Goal: Feedback & Contribution: Submit feedback/report problem

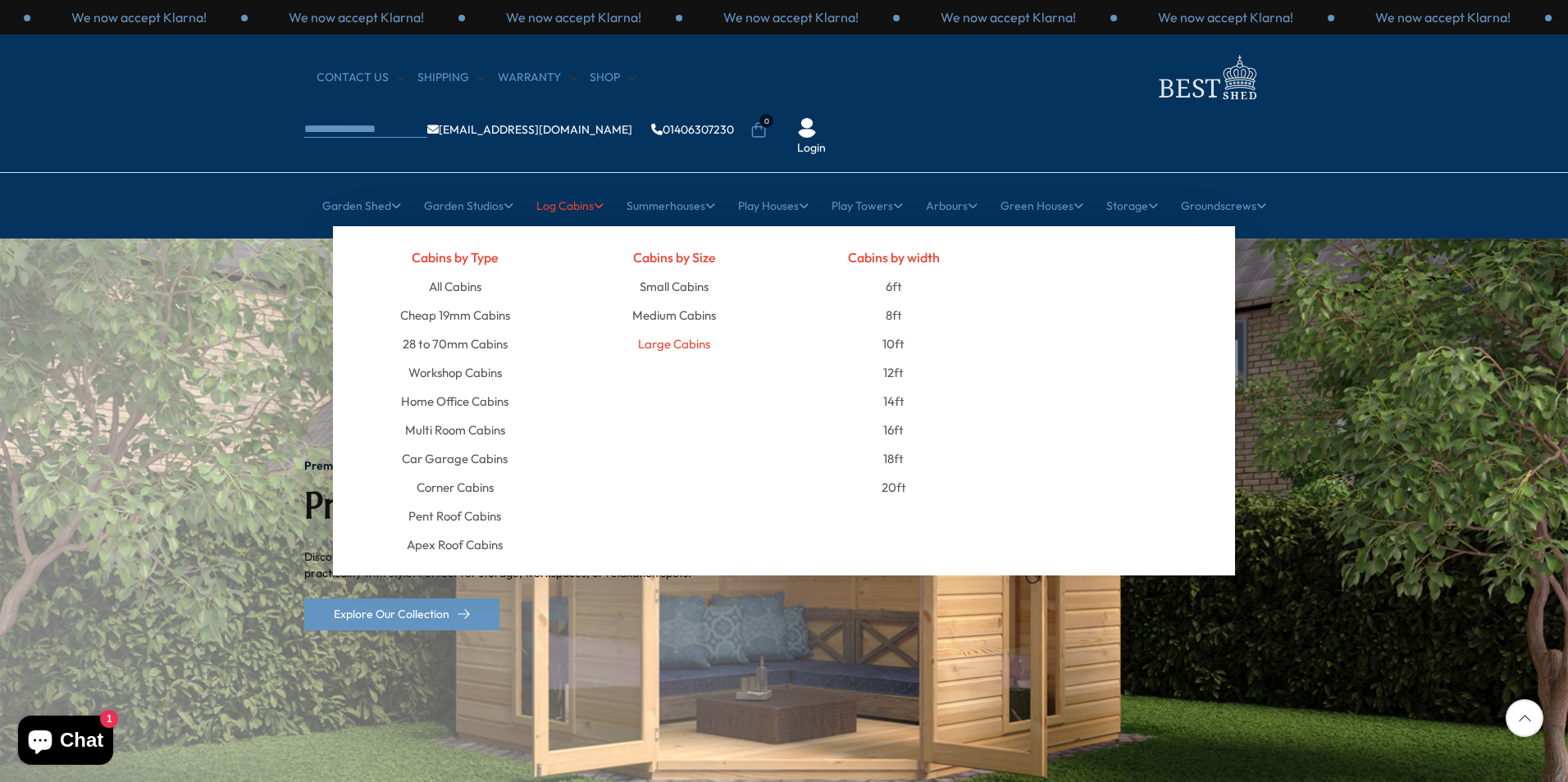
click at [669, 330] on link "Large Cabins" at bounding box center [674, 344] width 73 height 28
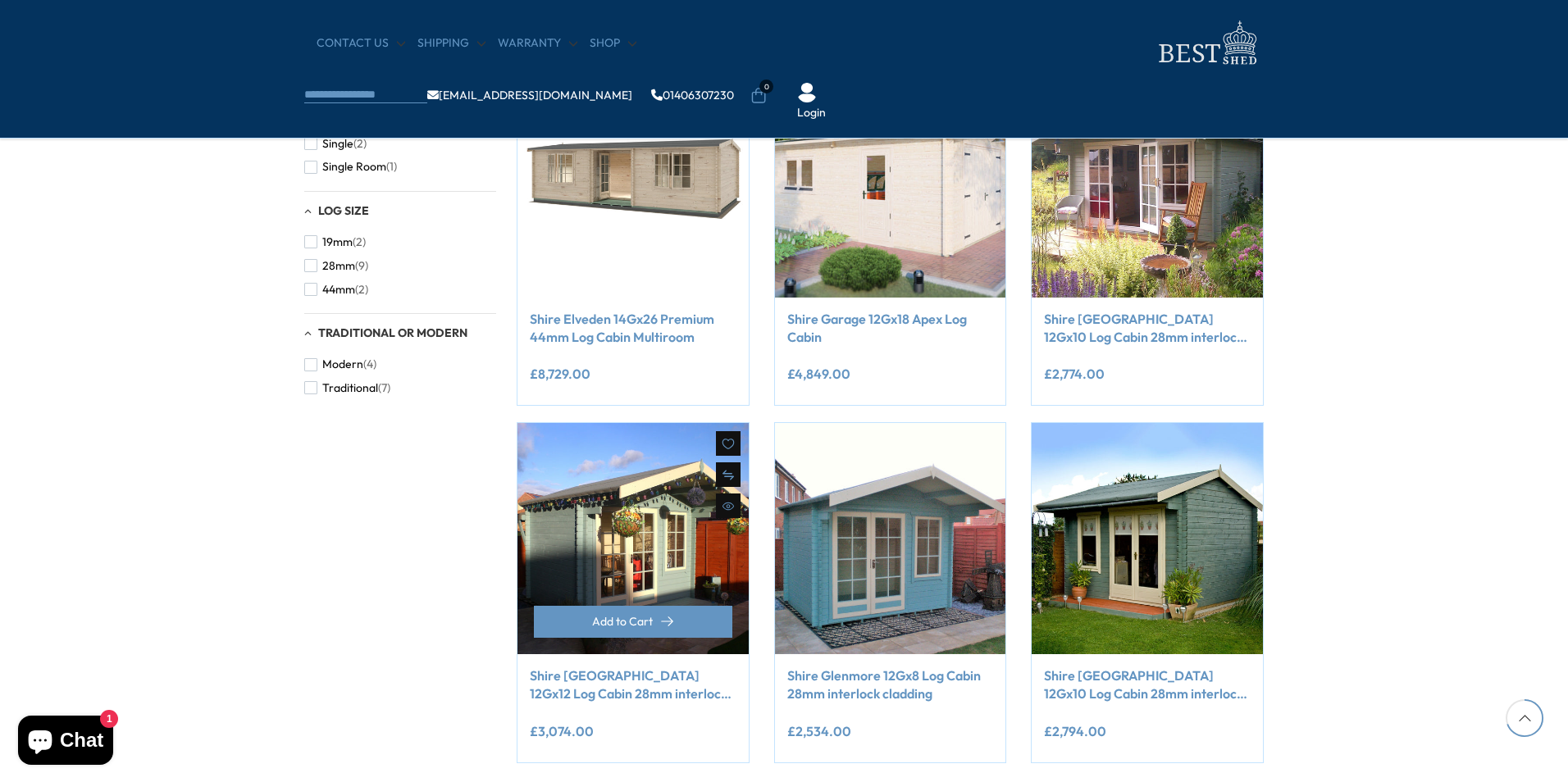
scroll to position [1230, 0]
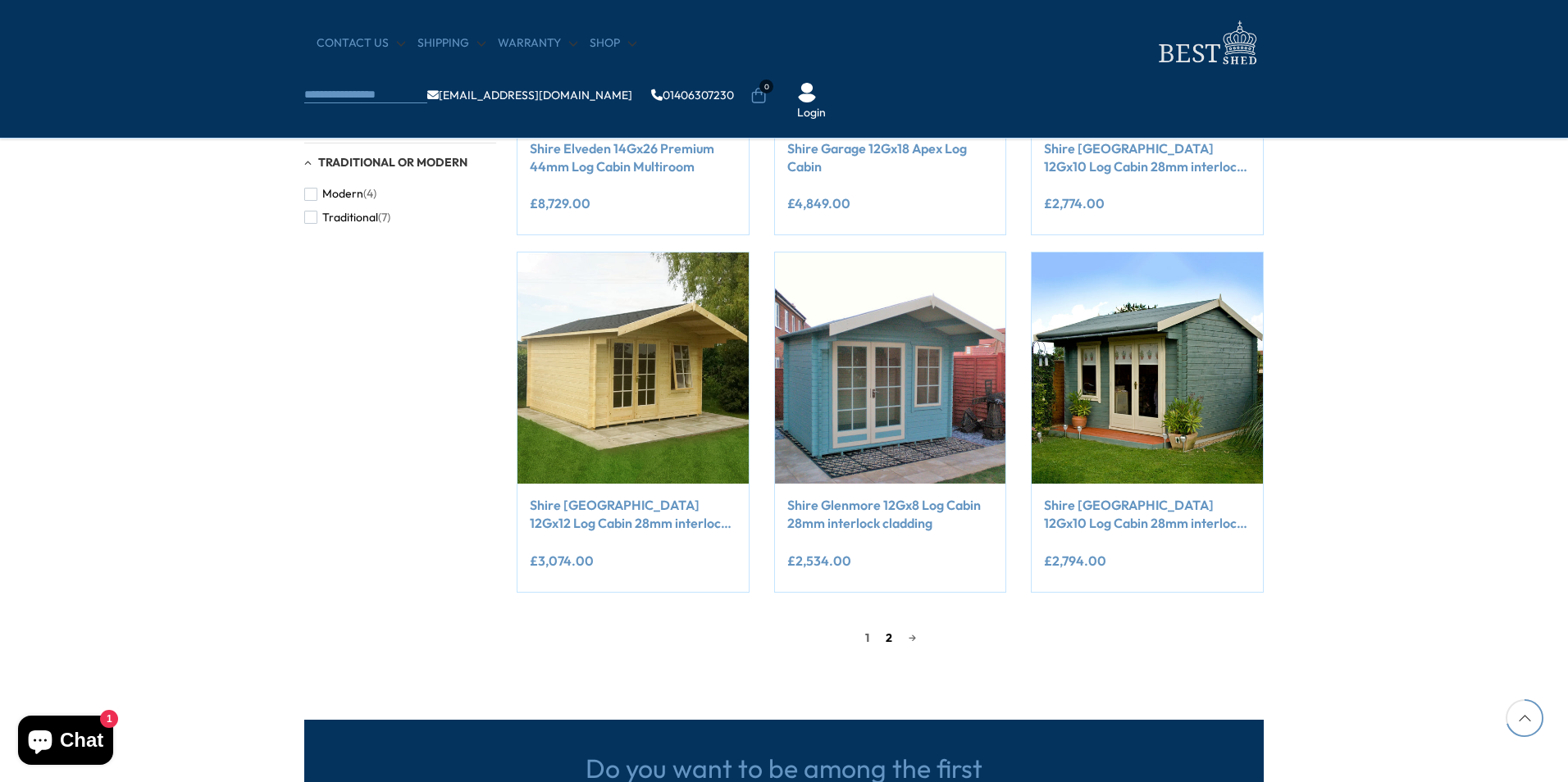
click at [884, 633] on link "2" at bounding box center [889, 638] width 23 height 24
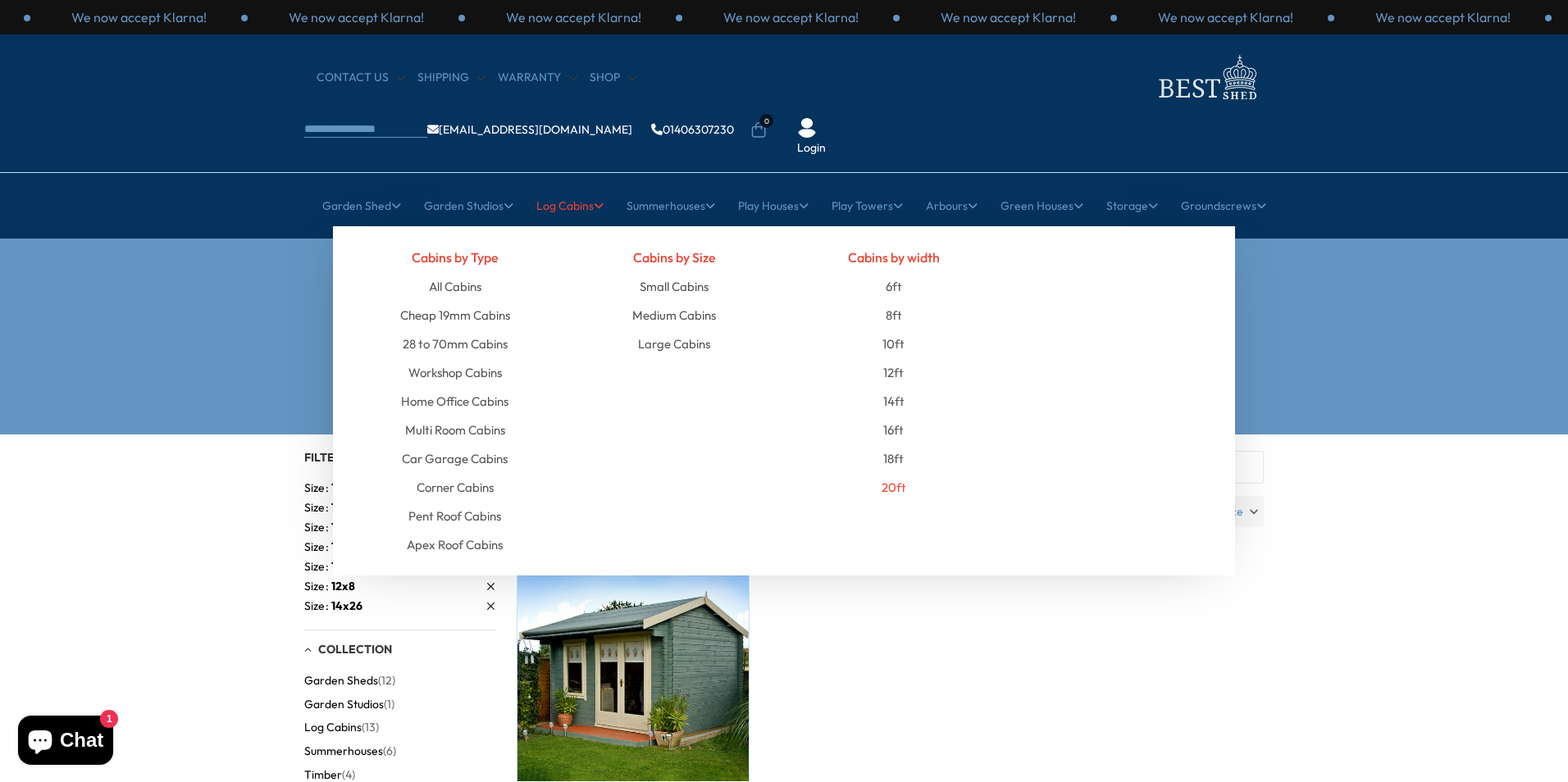
click at [890, 473] on link "20ft" at bounding box center [894, 487] width 24 height 28
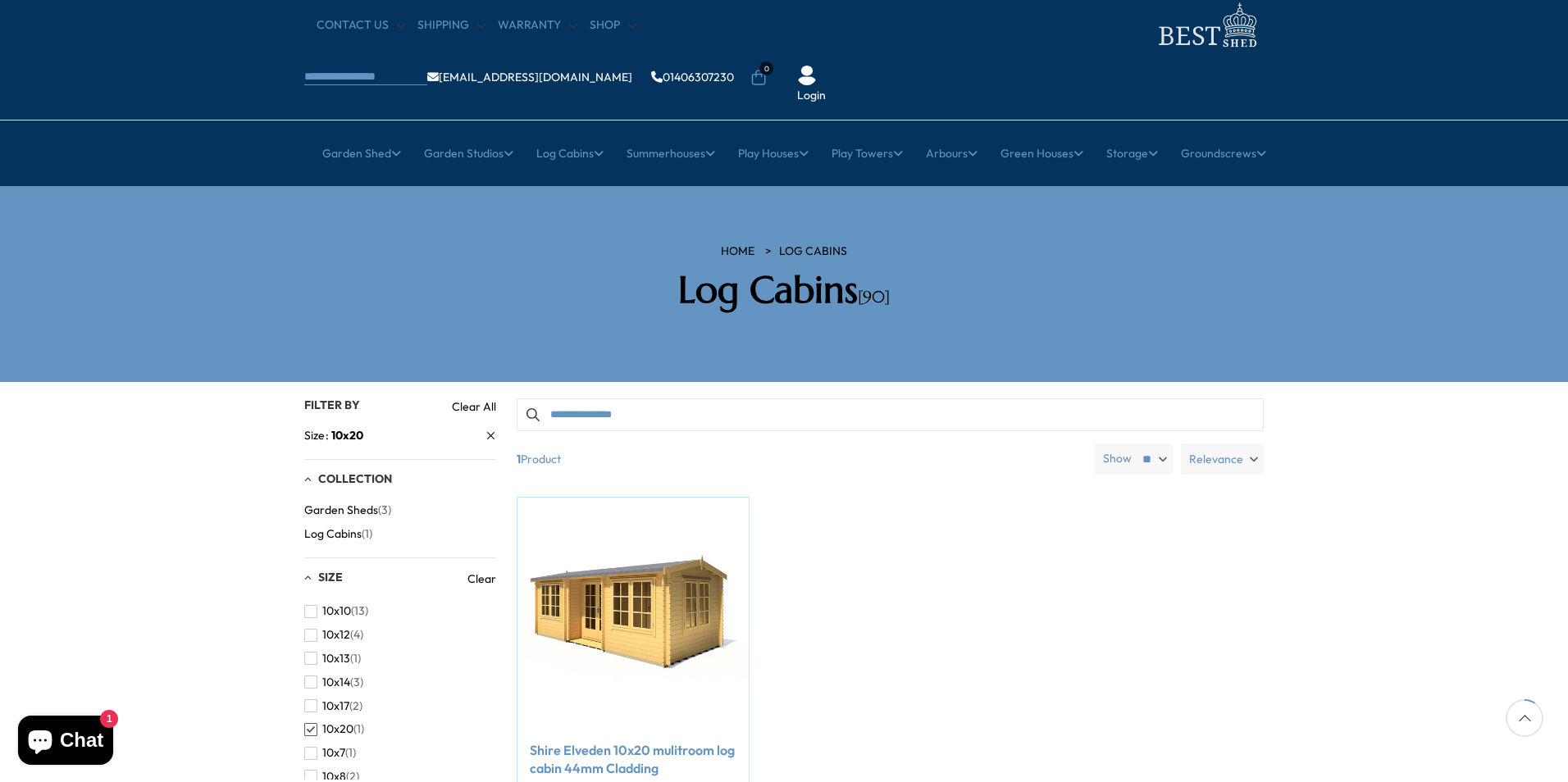
scroll to position [82, 0]
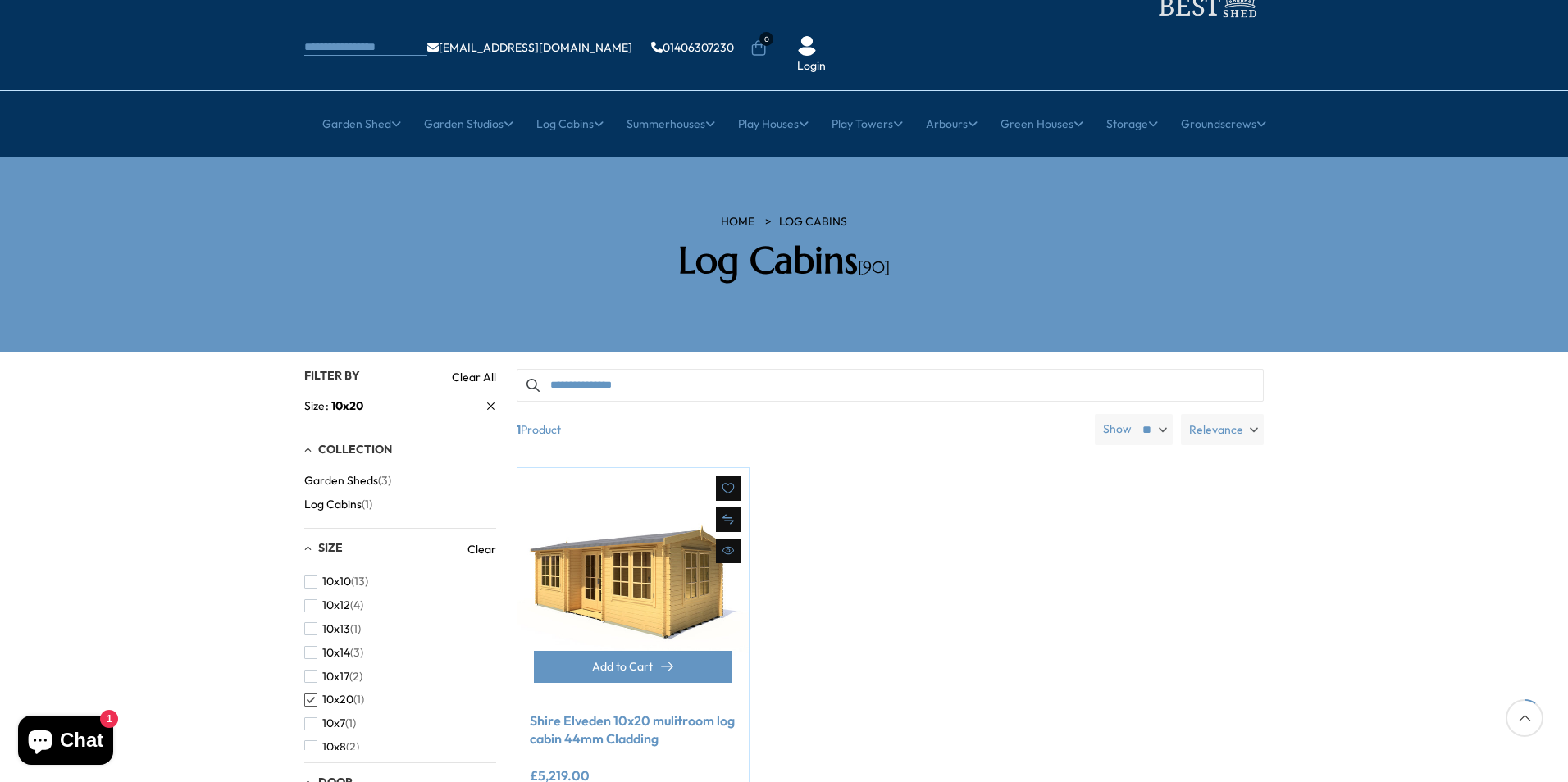
click at [582, 712] on link "Shire Elveden 10x20 mulitroom log cabin 44mm Cladding" at bounding box center [632, 730] width 206 height 37
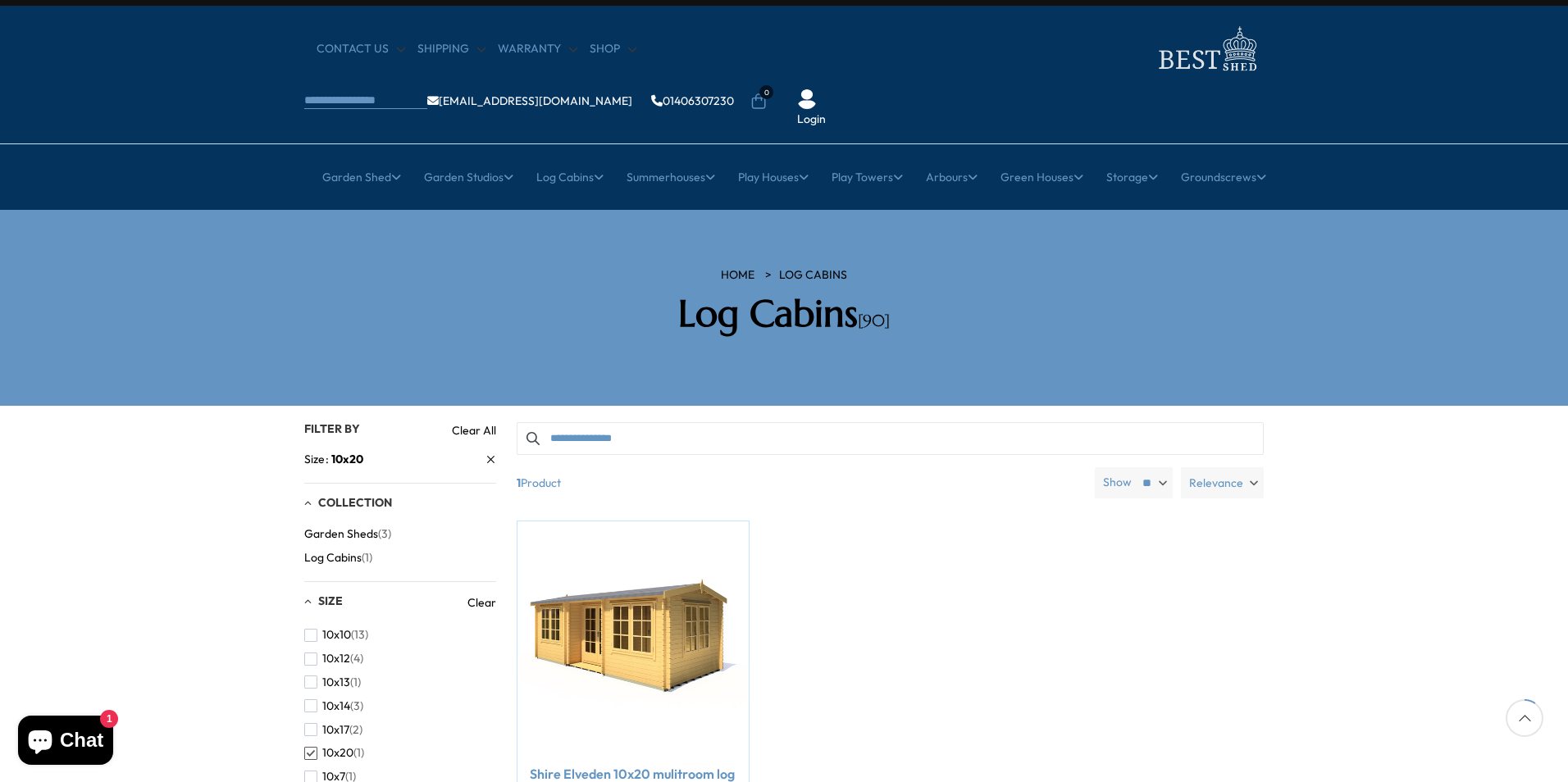
scroll to position [0, 0]
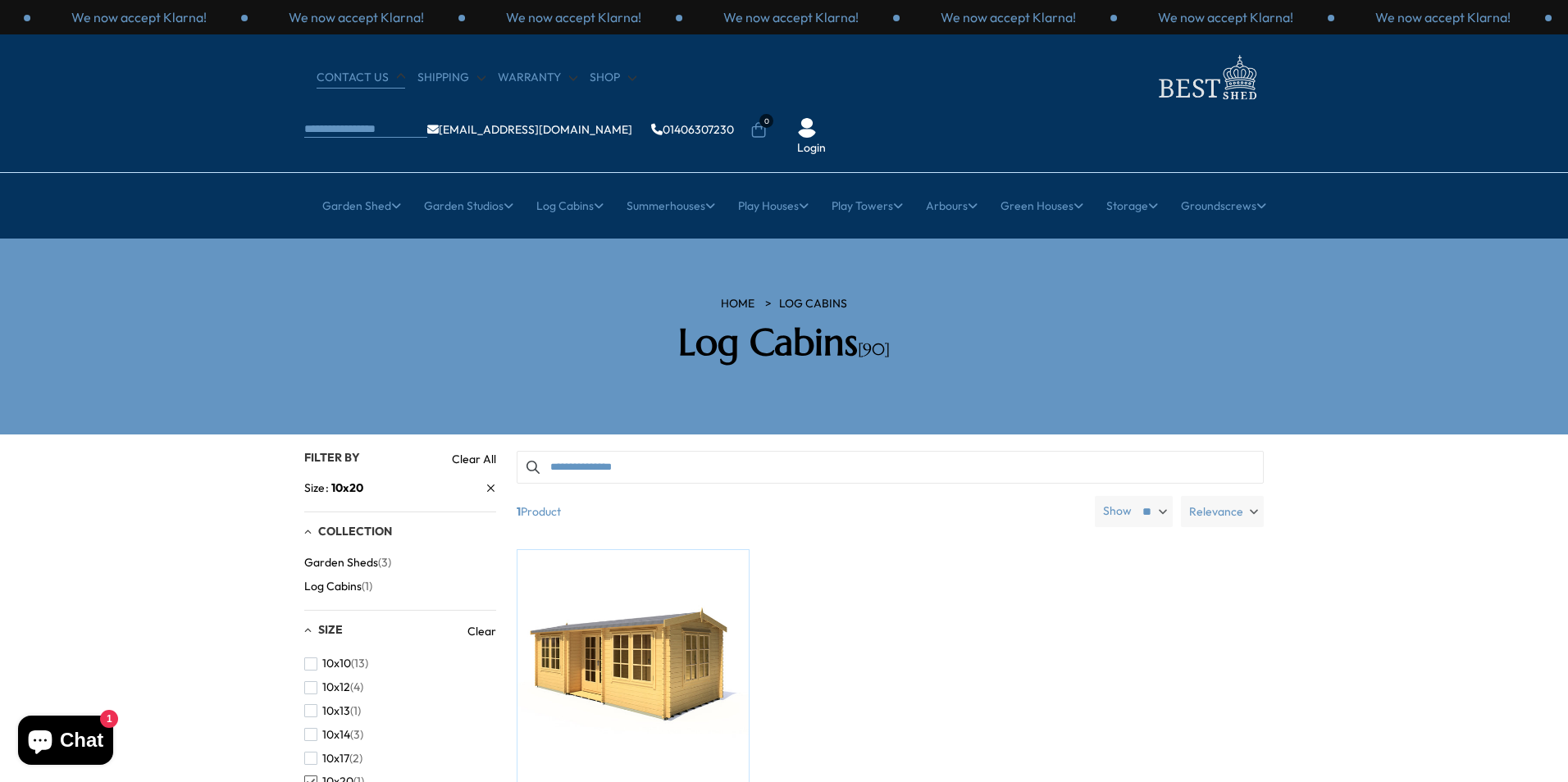
click at [358, 73] on link "CONTACT US" at bounding box center [361, 77] width 89 height 16
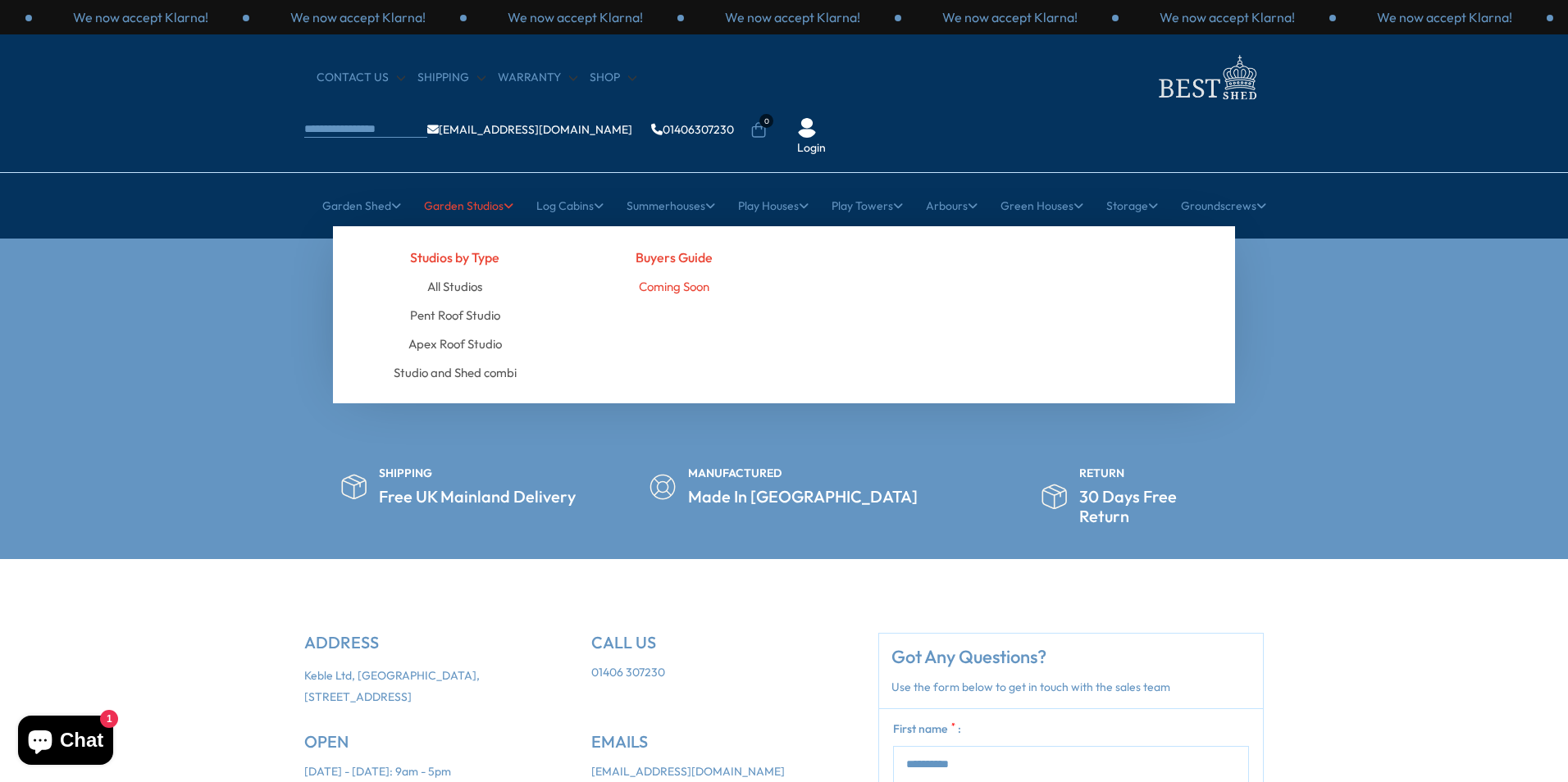
click at [683, 272] on link "Coming Soon" at bounding box center [674, 286] width 71 height 28
click at [666, 272] on link "Coming Soon" at bounding box center [674, 286] width 71 height 28
click at [445, 272] on link "All Studios" at bounding box center [455, 286] width 55 height 28
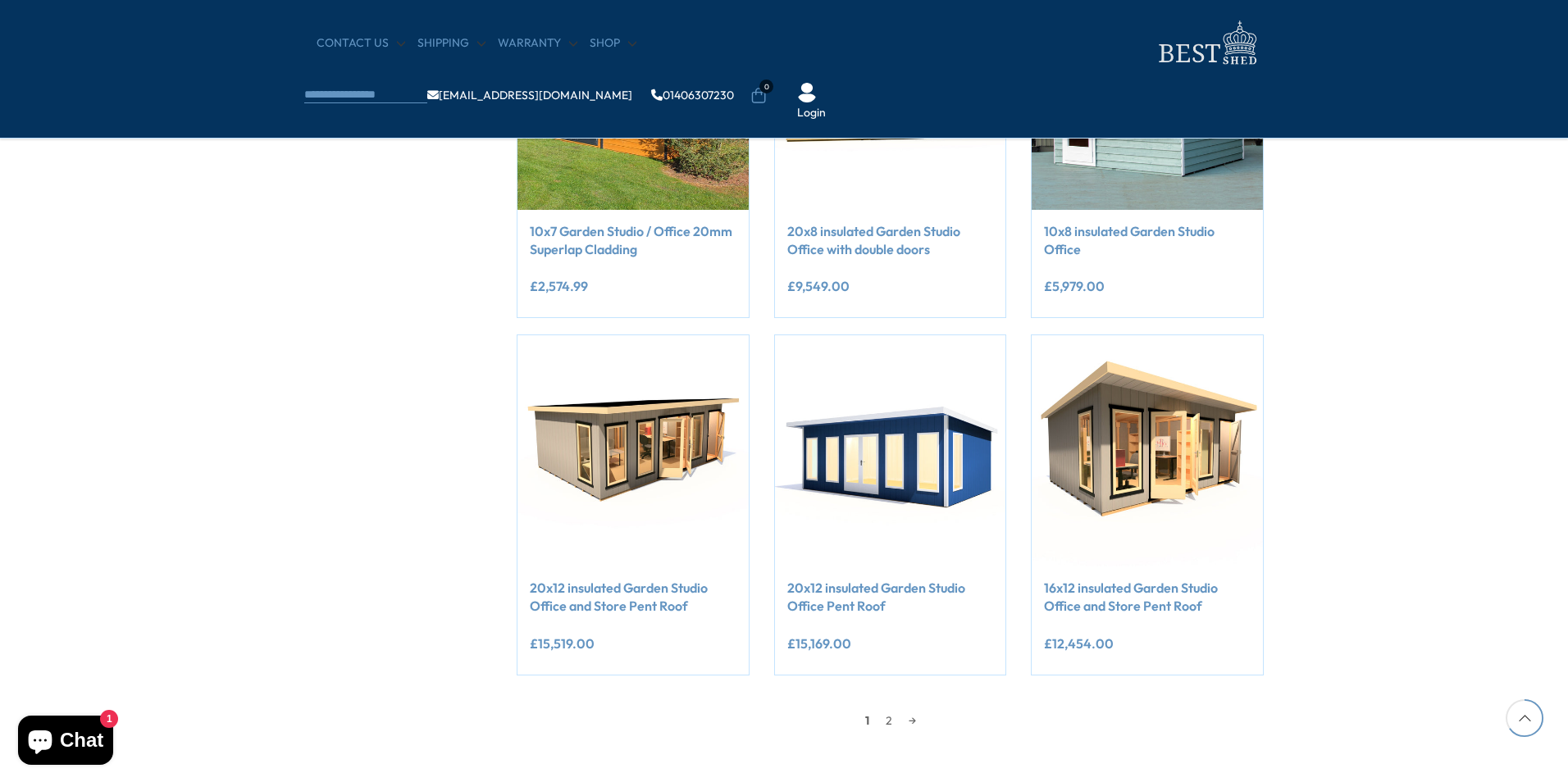
scroll to position [1149, 0]
click at [879, 718] on link "2" at bounding box center [889, 720] width 23 height 24
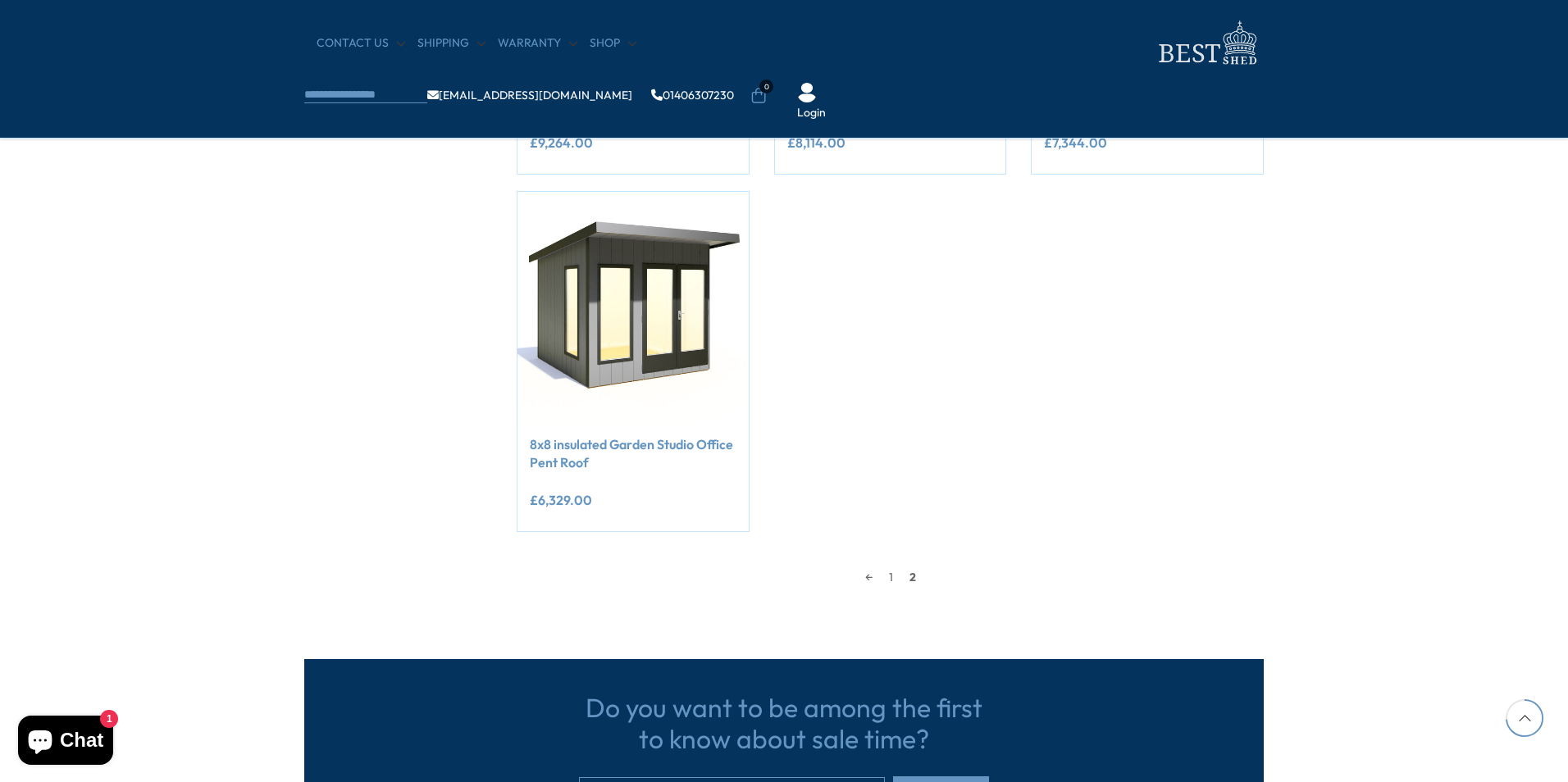
scroll to position [1296, 0]
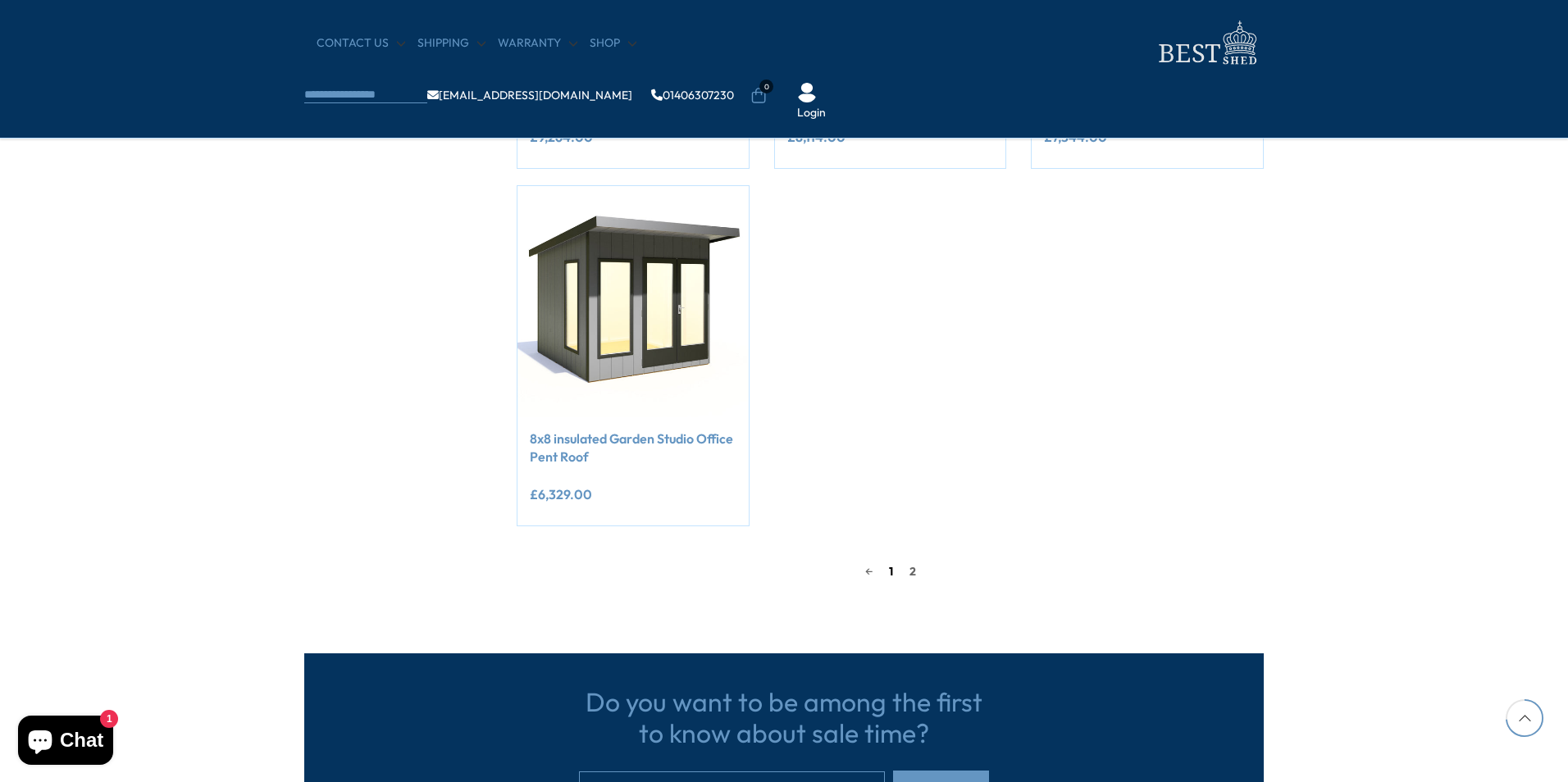
click at [893, 573] on link "1" at bounding box center [891, 572] width 21 height 24
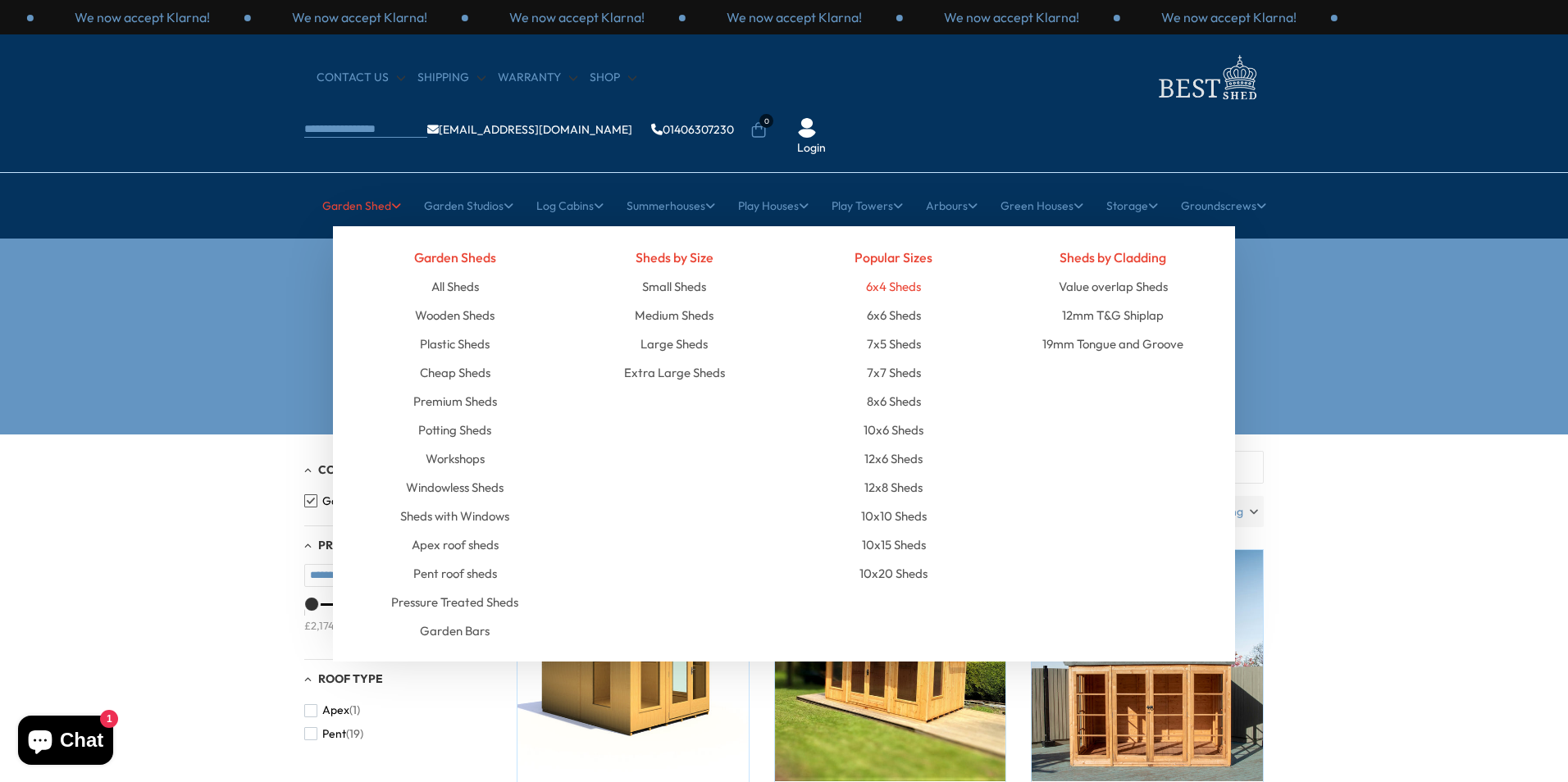
click at [884, 272] on link "6x4 Sheds" at bounding box center [893, 286] width 55 height 28
click at [897, 473] on link "12x8 Sheds" at bounding box center [893, 487] width 58 height 28
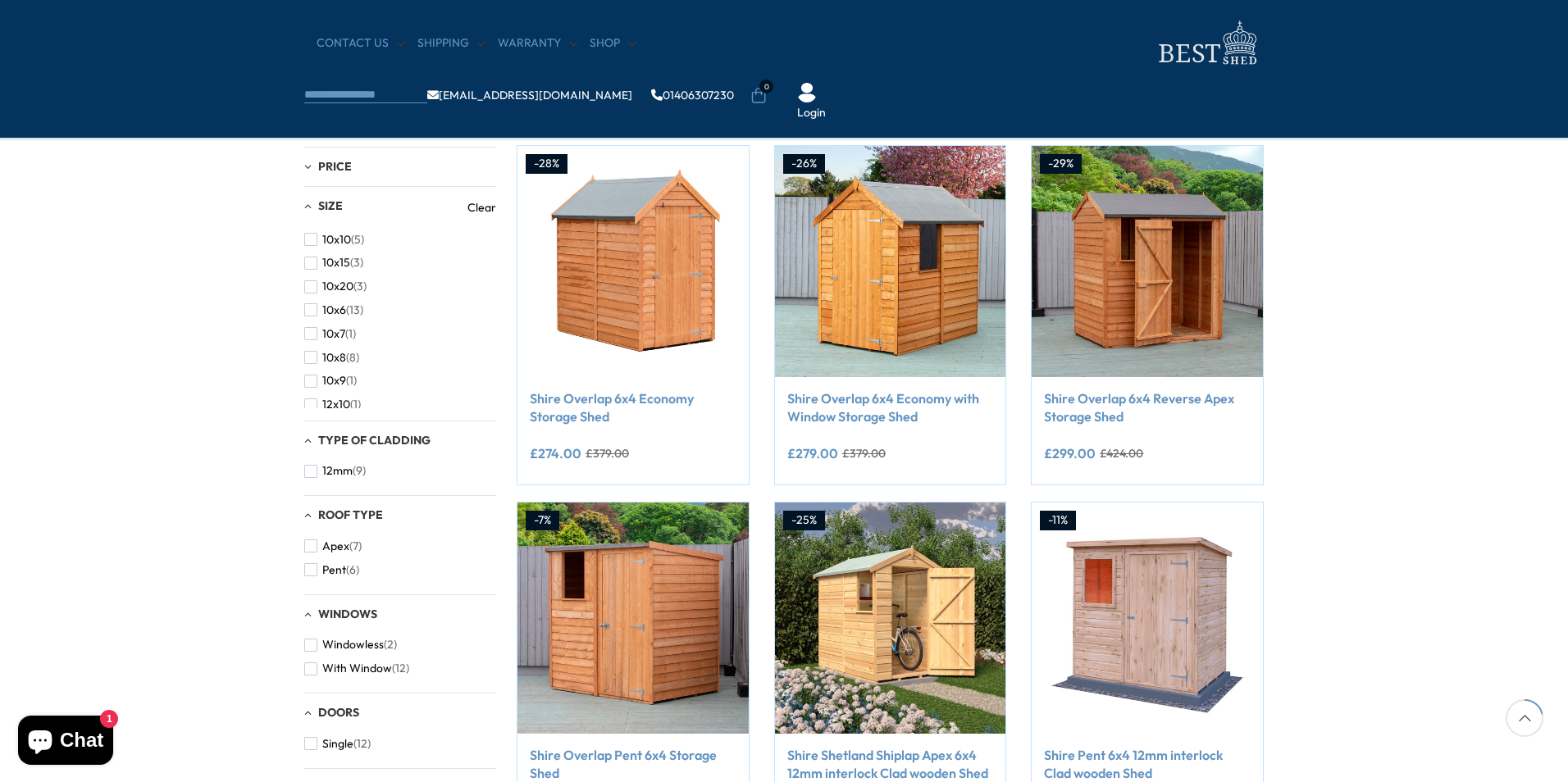
scroll to position [246, 0]
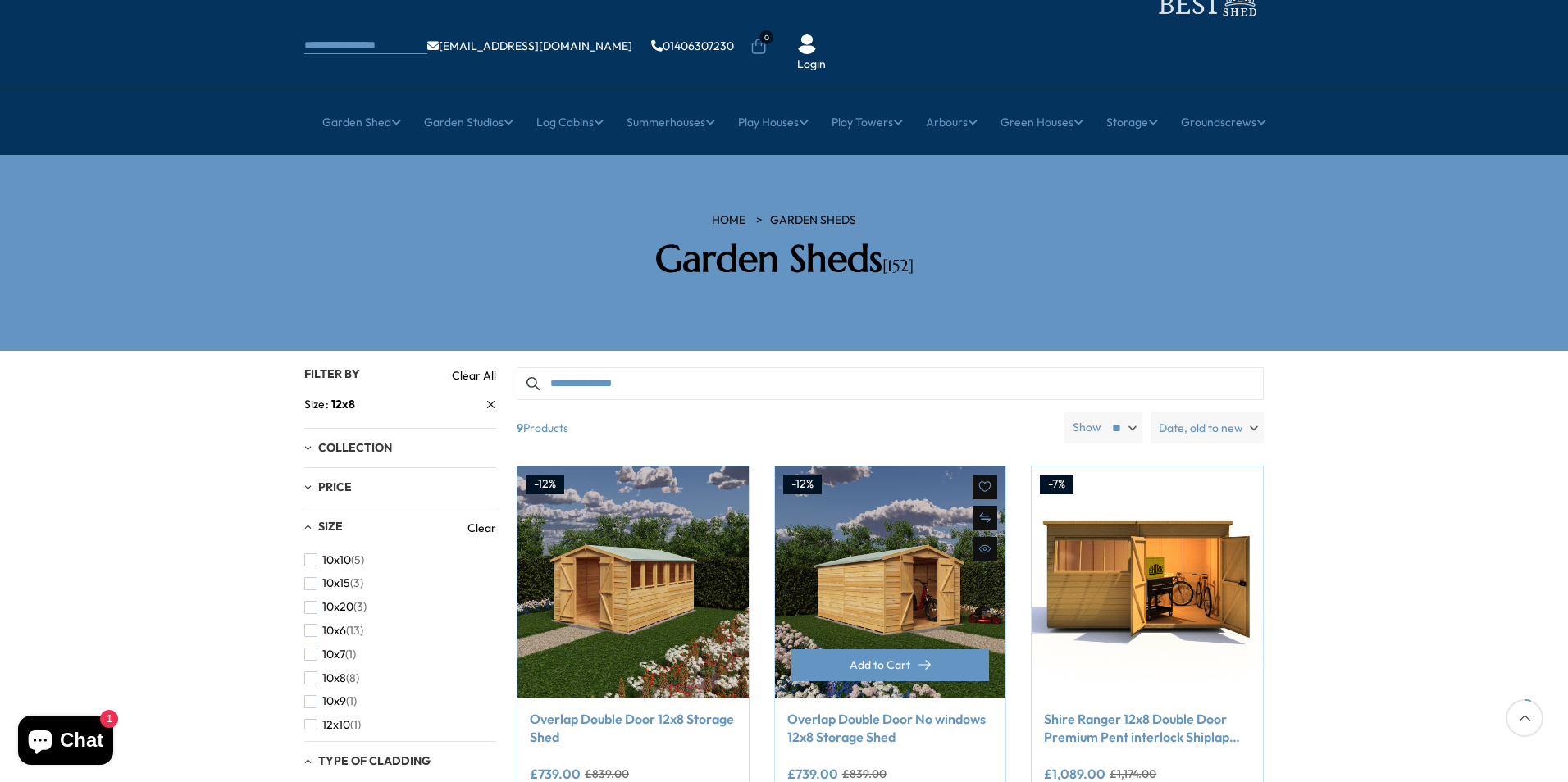
scroll to position [82, 0]
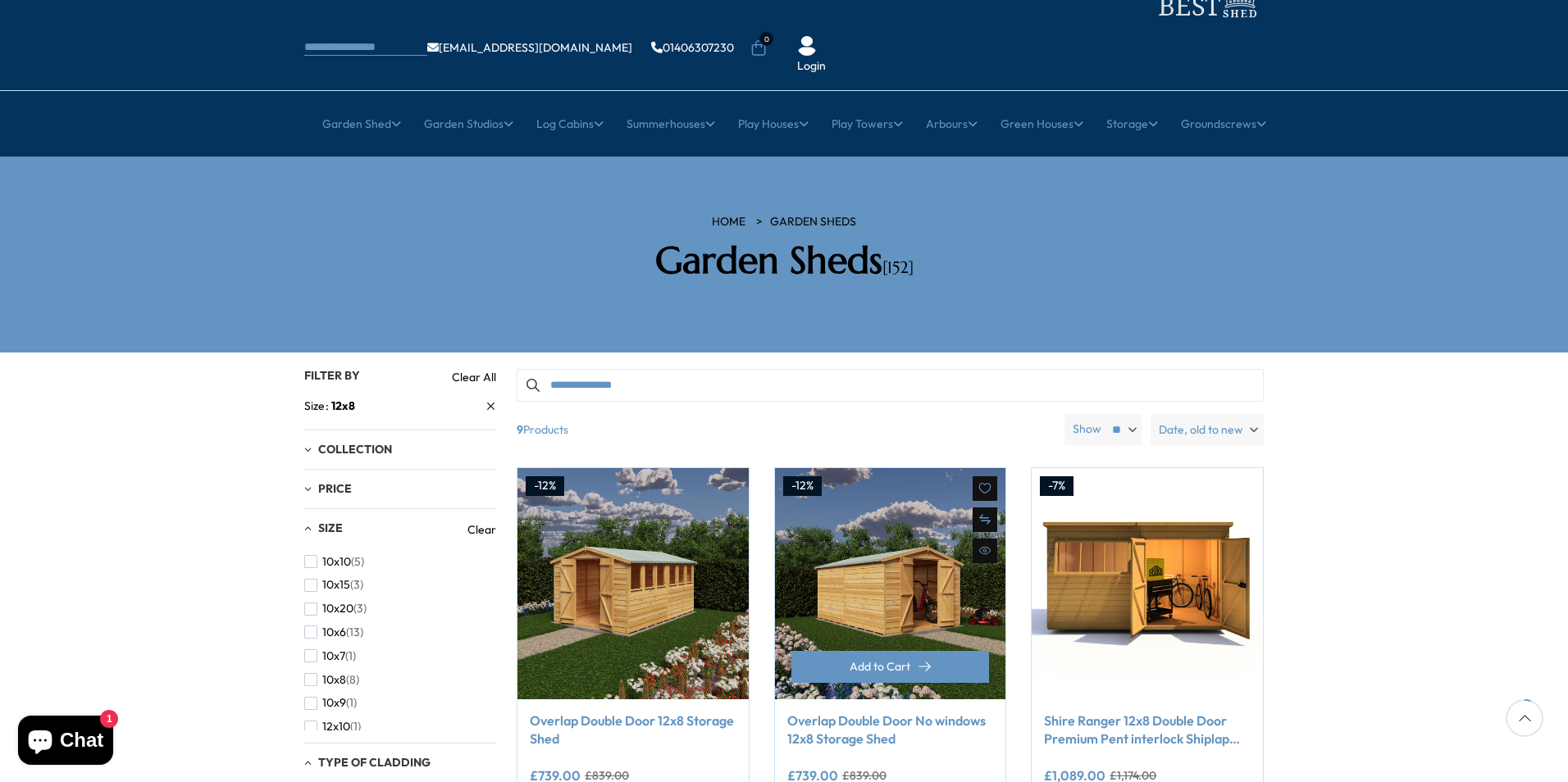
click at [901, 511] on img at bounding box center [890, 583] width 231 height 231
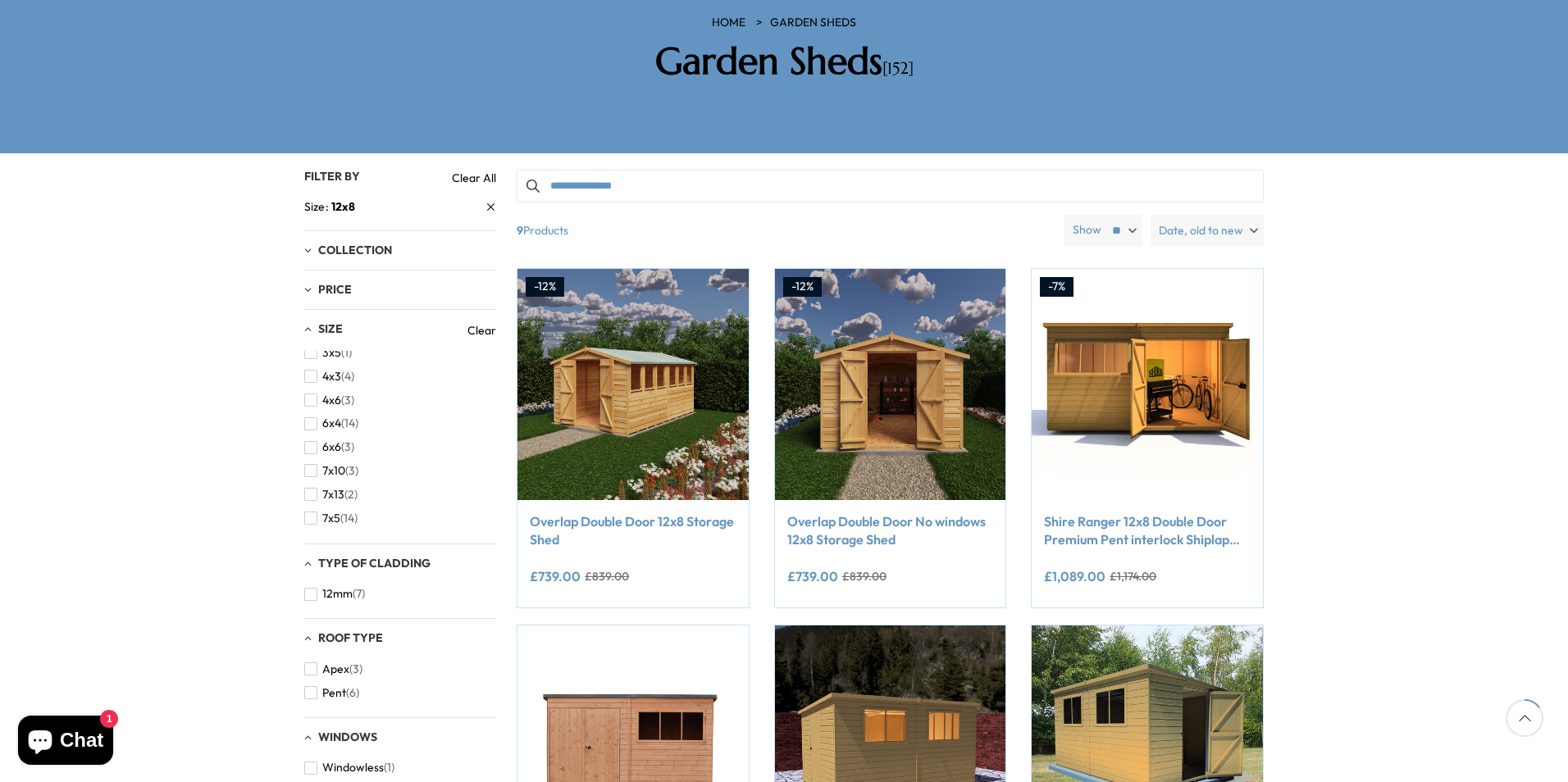
scroll to position [0, 0]
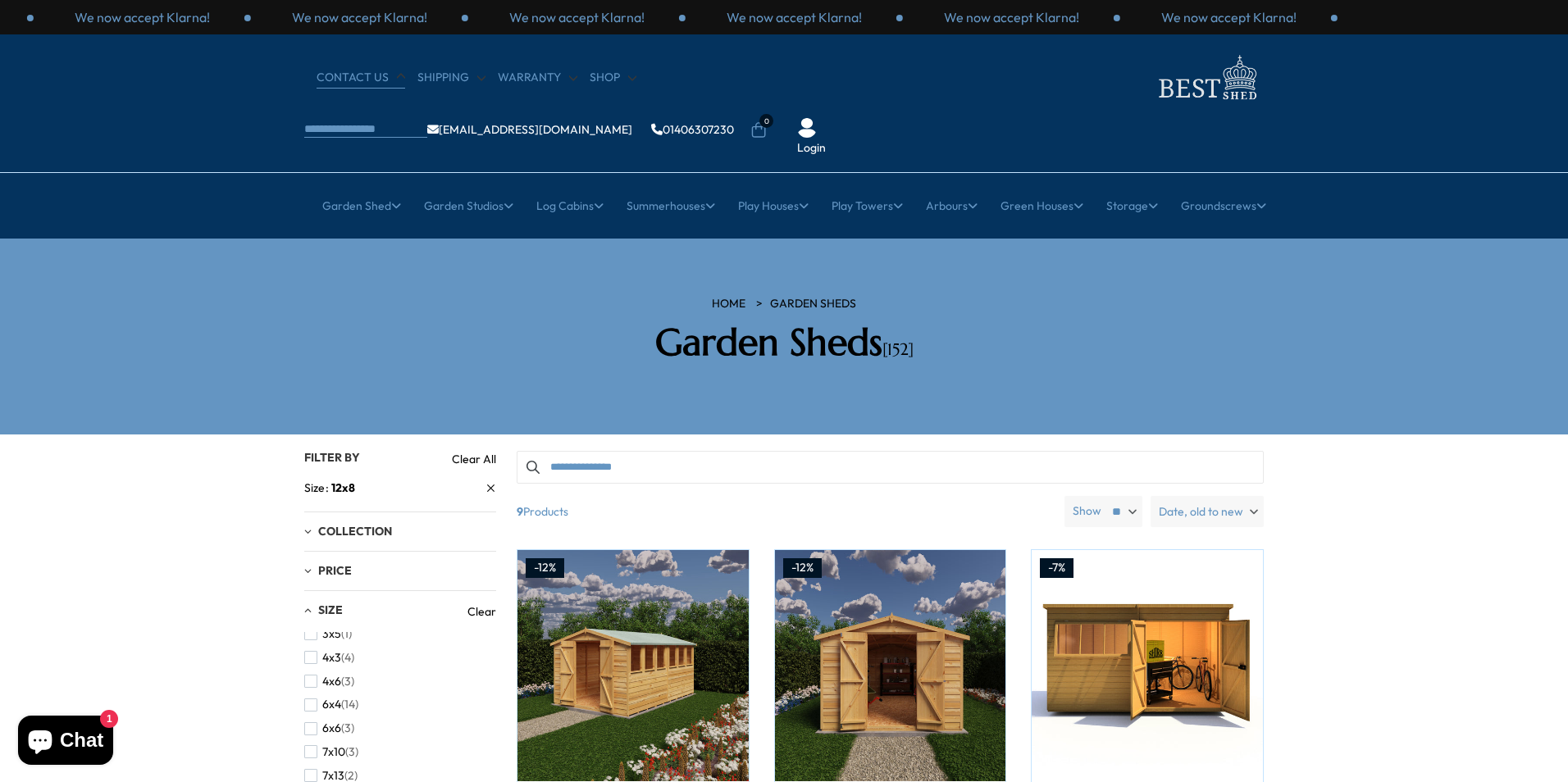
click at [335, 70] on link "CONTACT US" at bounding box center [361, 77] width 89 height 16
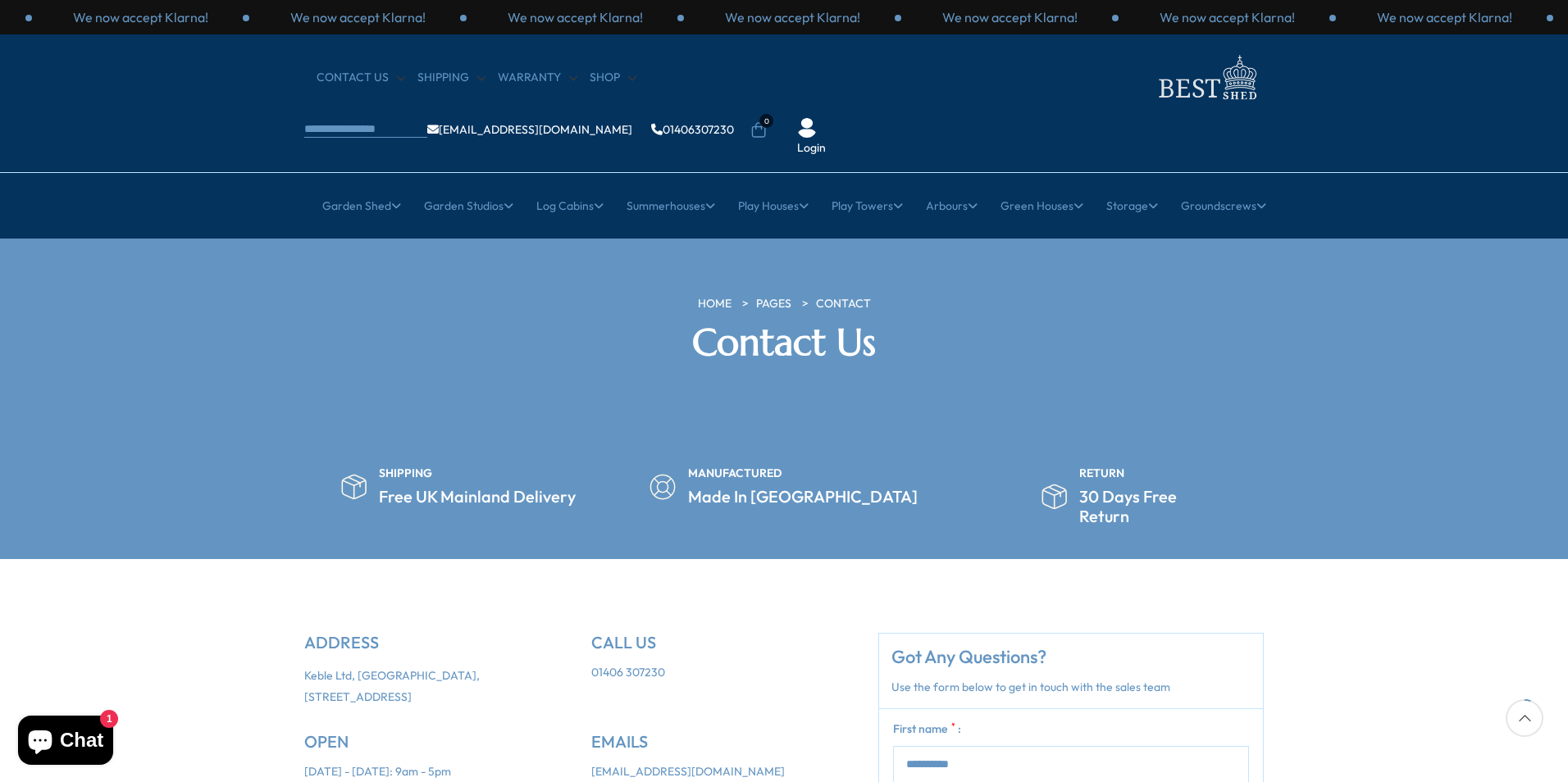
scroll to position [328, 0]
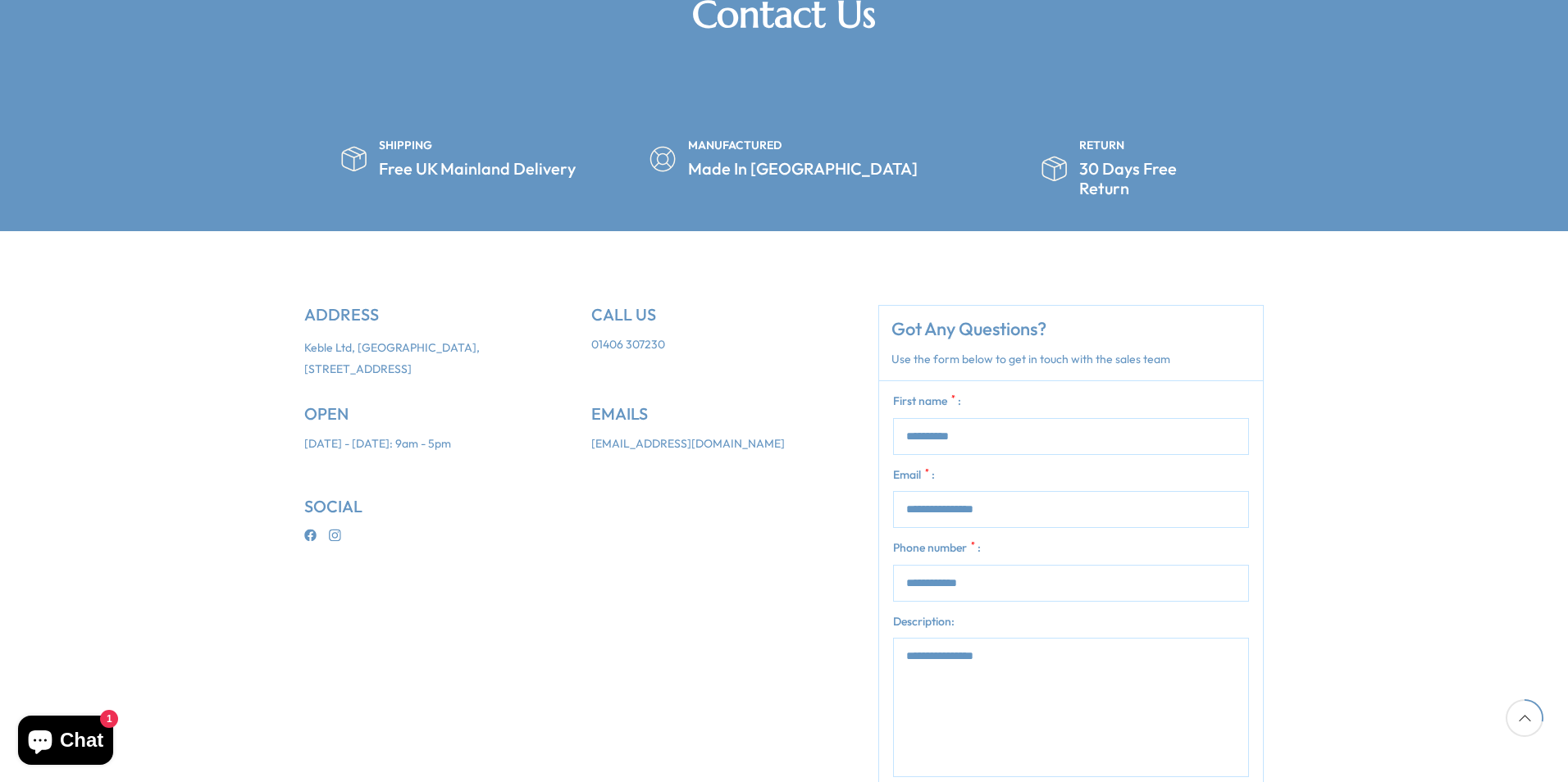
drag, startPoint x: 969, startPoint y: 377, endPoint x: 980, endPoint y: 382, distance: 12.1
click at [969, 418] on input "First name * :" at bounding box center [1071, 436] width 356 height 37
click at [965, 418] on input "First name * :" at bounding box center [1071, 436] width 356 height 37
type input "**********"
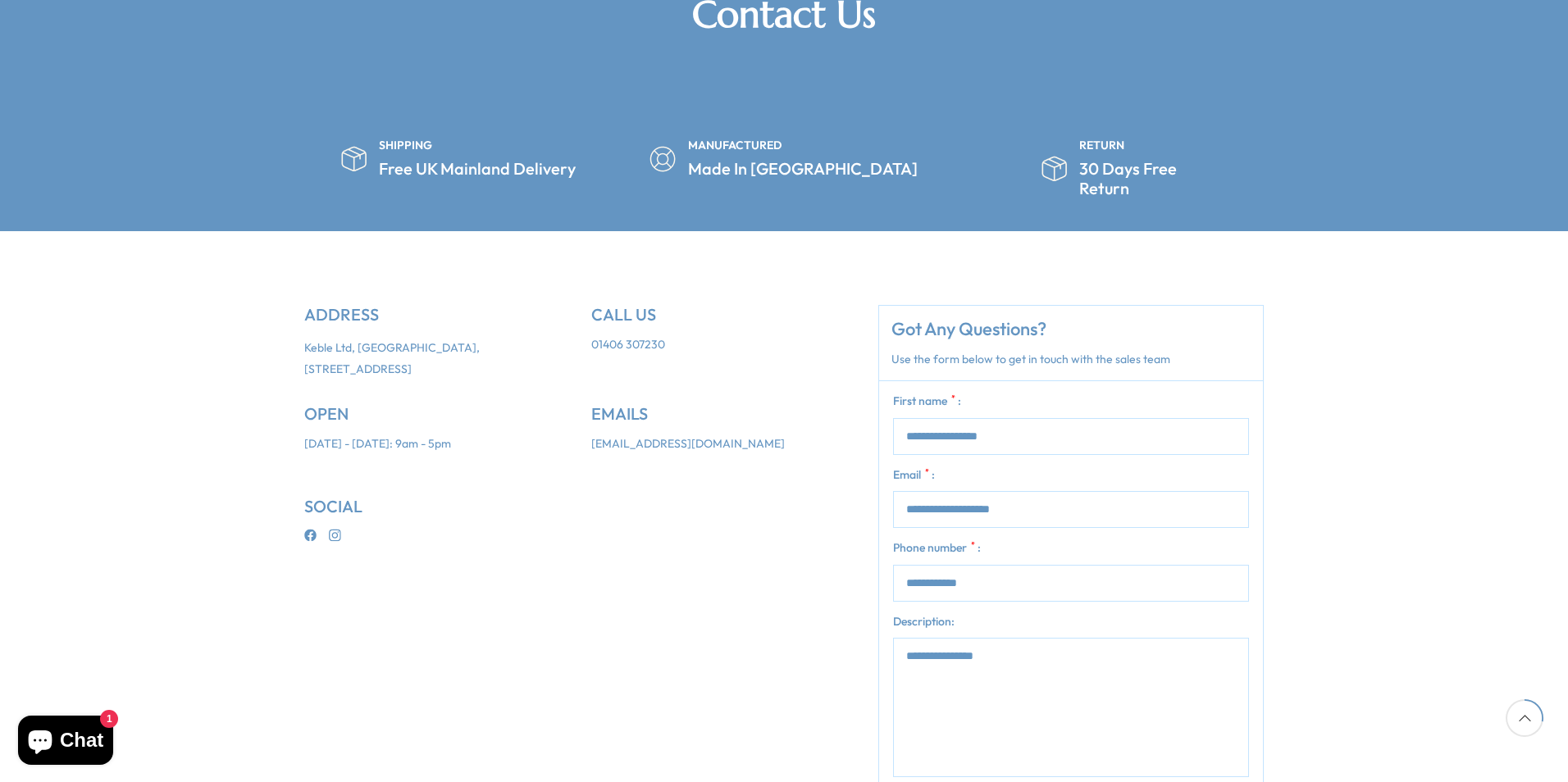
type input "**********"
click at [976, 638] on textarea "Description:" at bounding box center [1071, 708] width 356 height 139
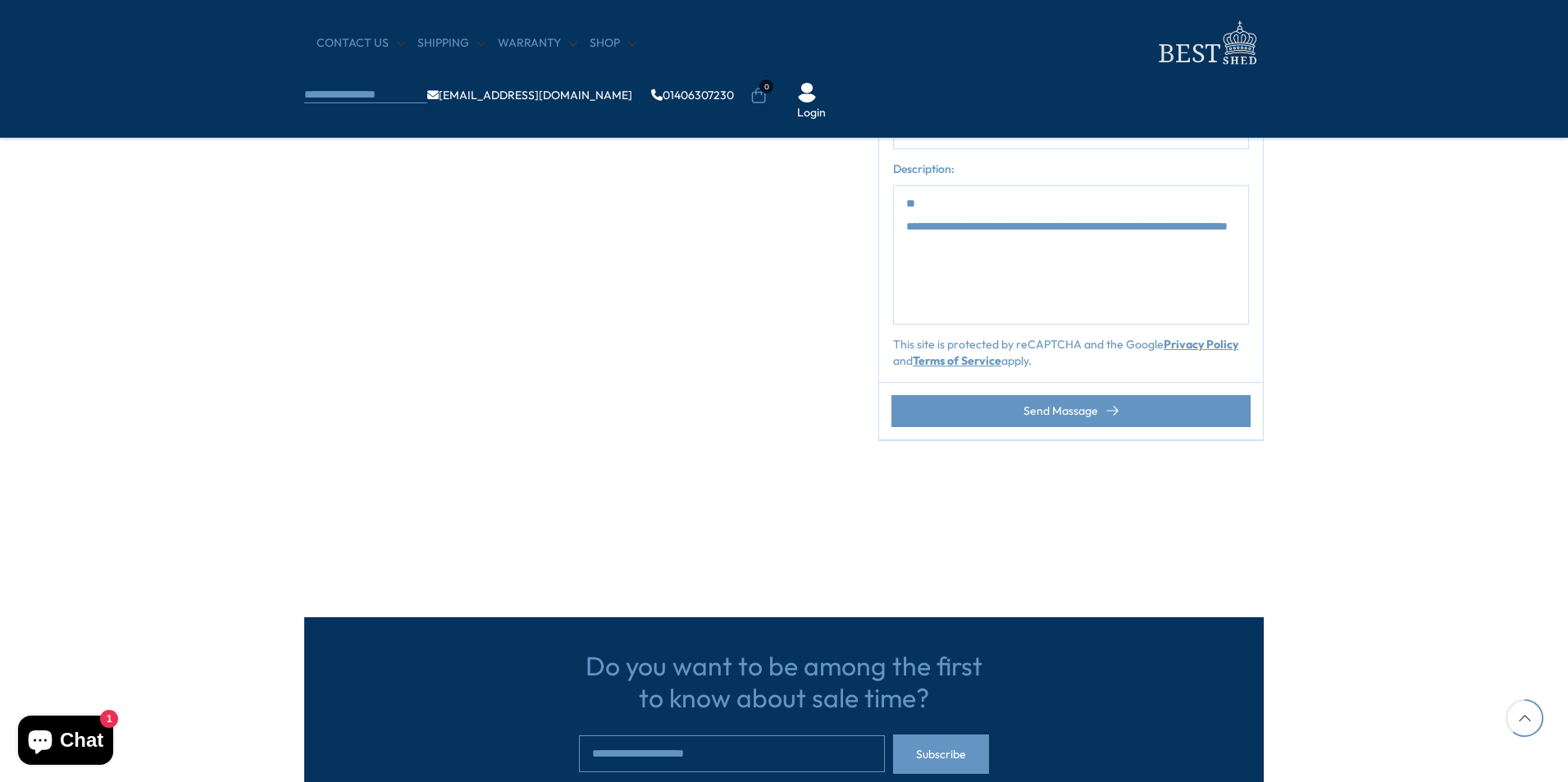
scroll to position [656, 0]
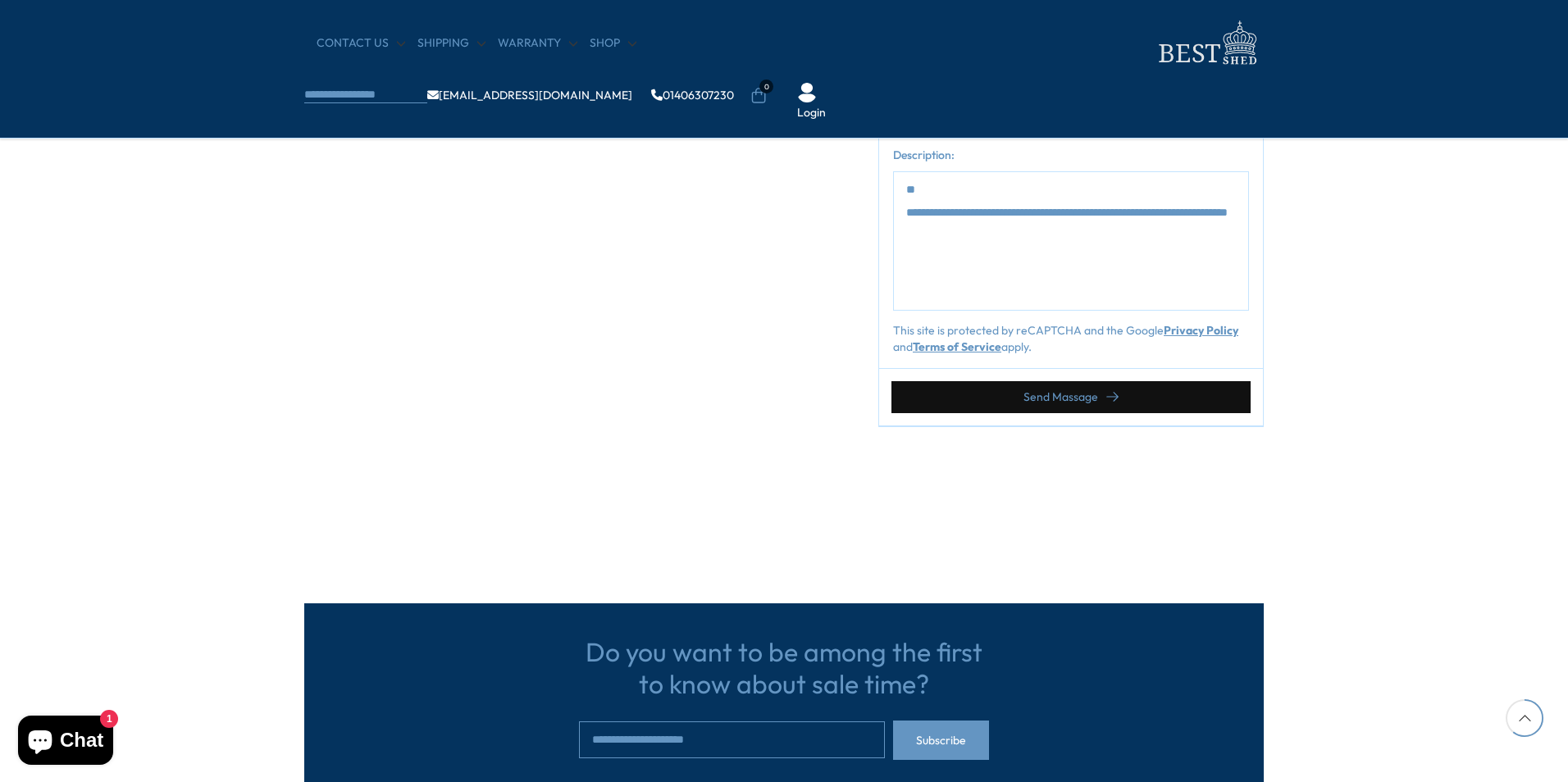
type textarea "**********"
click at [1059, 408] on button "Send Massage" at bounding box center [1070, 398] width 359 height 32
drag, startPoint x: 927, startPoint y: 123, endPoint x: 970, endPoint y: 128, distance: 43.3
click at [927, 123] on input "**********" at bounding box center [1071, 116] width 356 height 37
type input "**********"
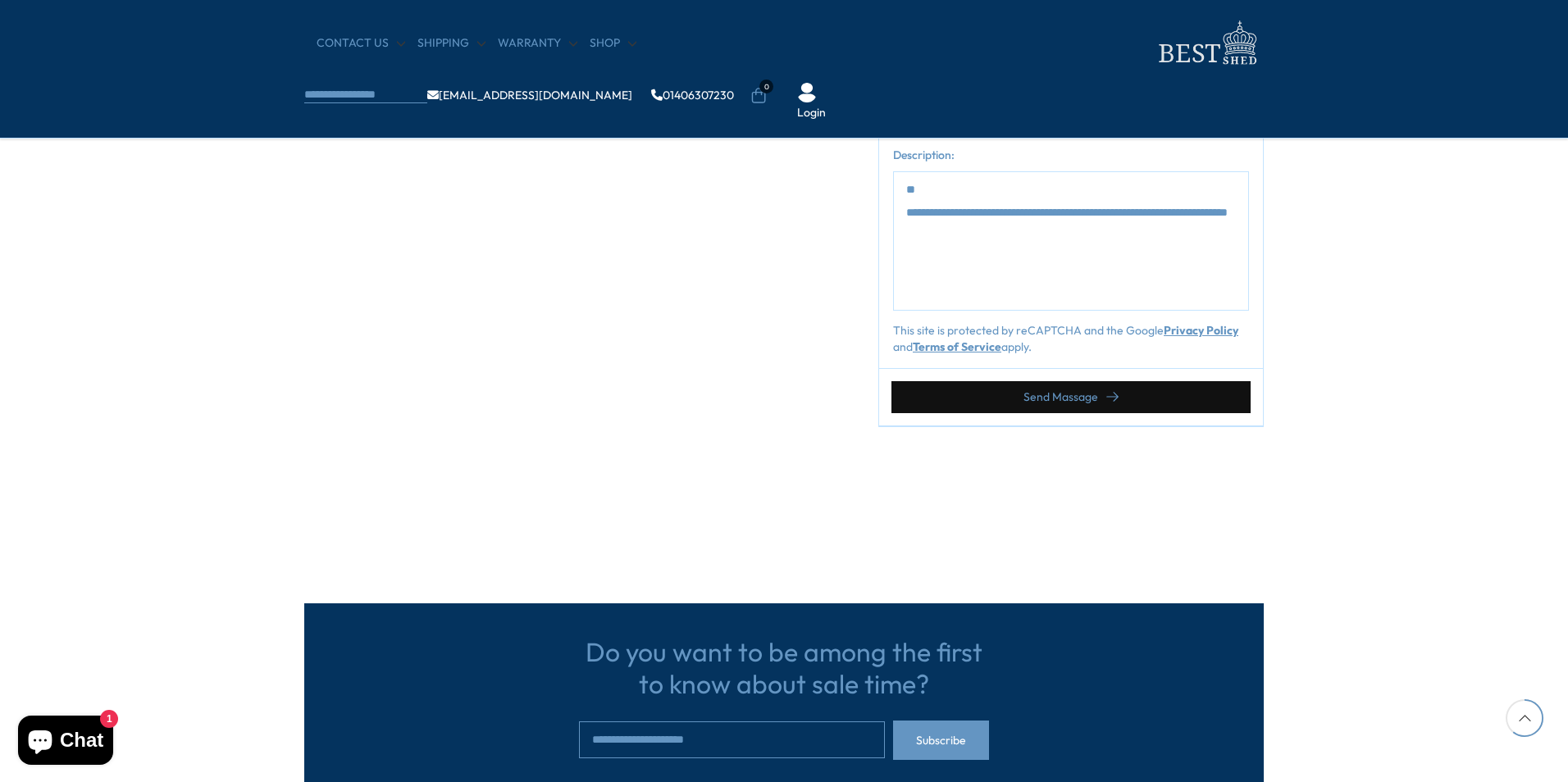
click at [1080, 399] on button "Send Massage" at bounding box center [1070, 398] width 359 height 32
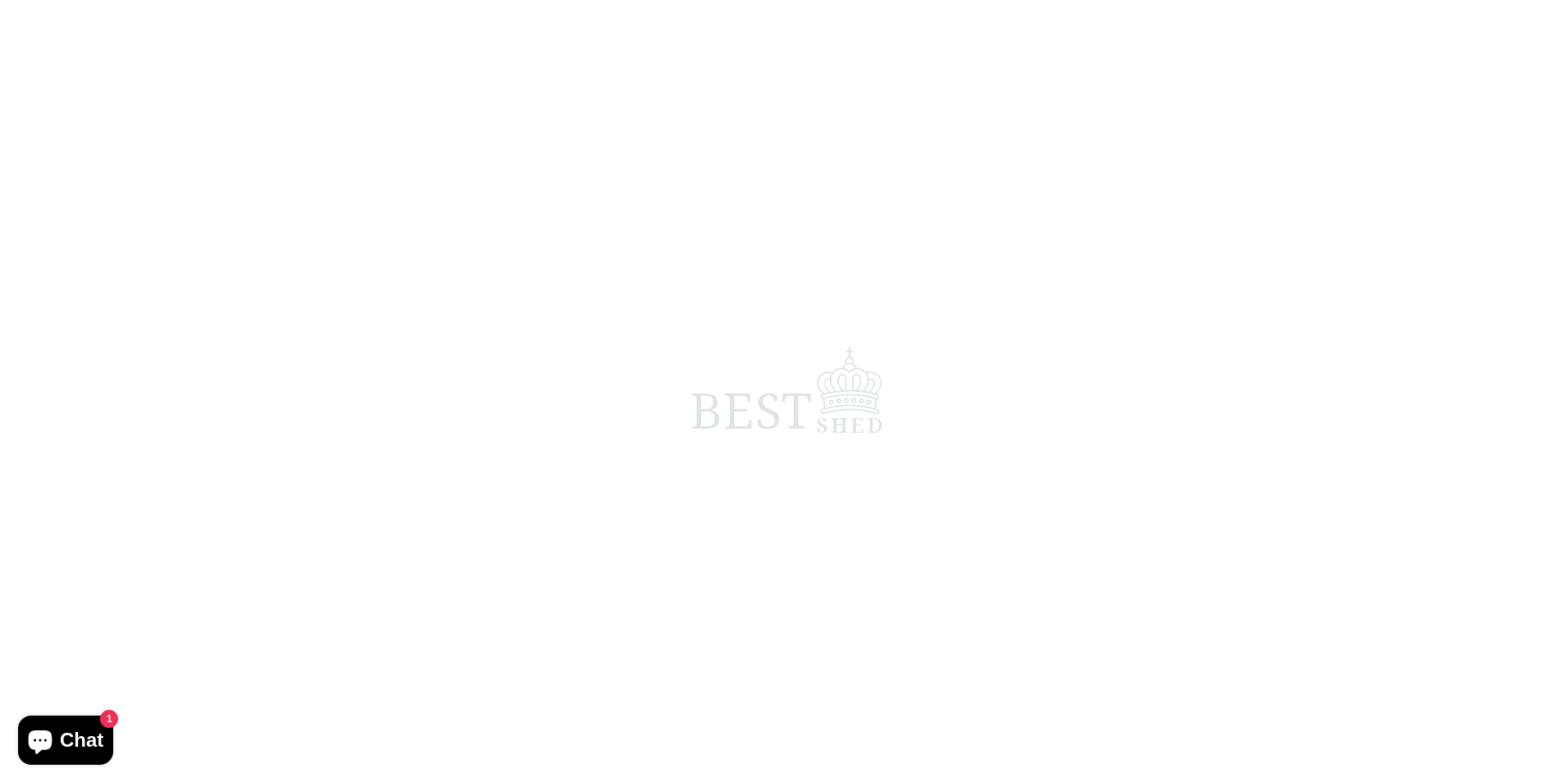
scroll to position [581, 0]
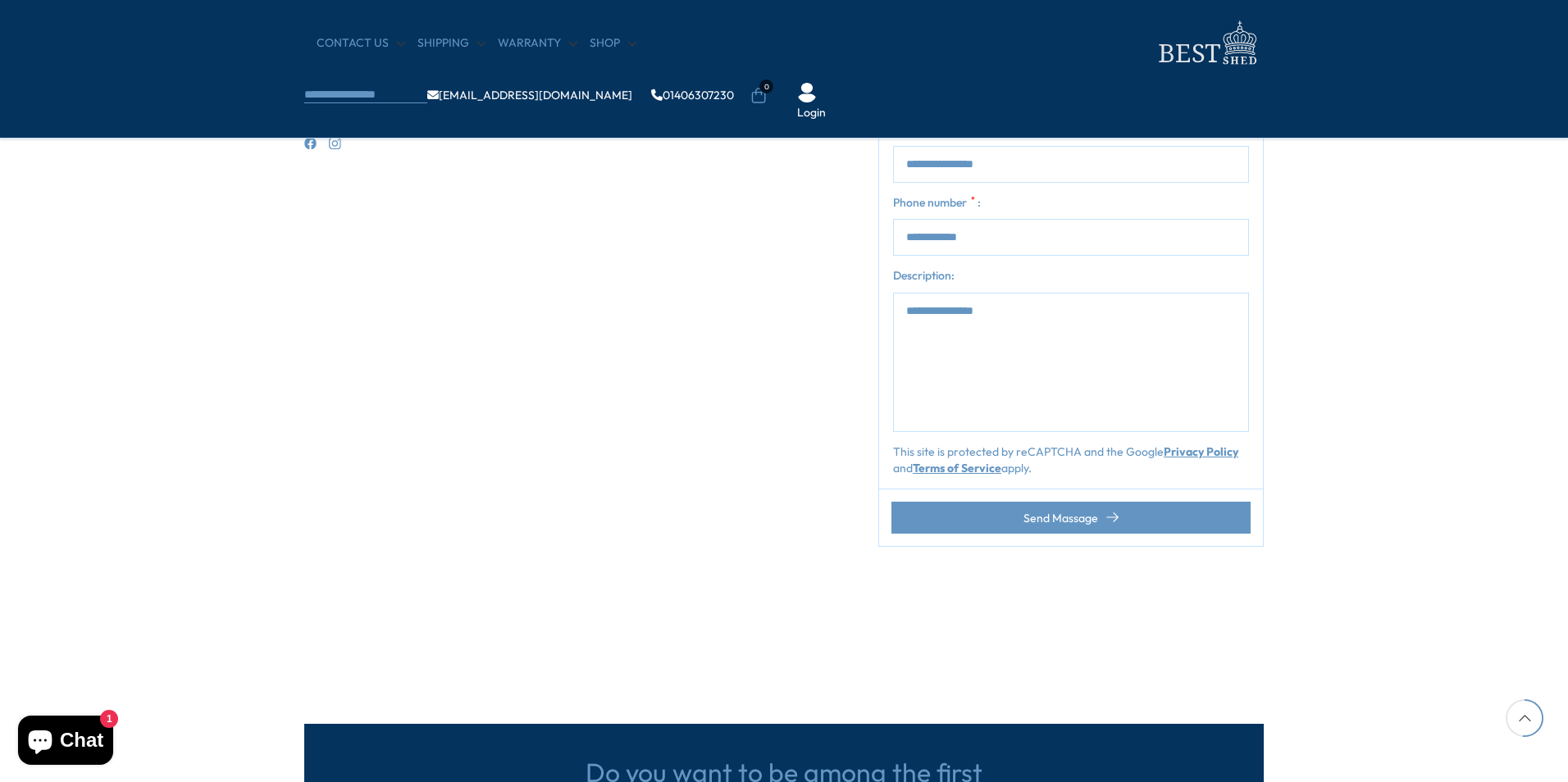
click at [88, 740] on span "Chat" at bounding box center [82, 741] width 43 height 24
